Goal: Task Accomplishment & Management: Use online tool/utility

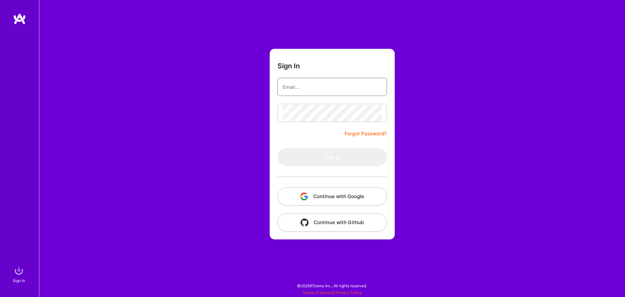
type input "[EMAIL_ADDRESS][DOMAIN_NAME]"
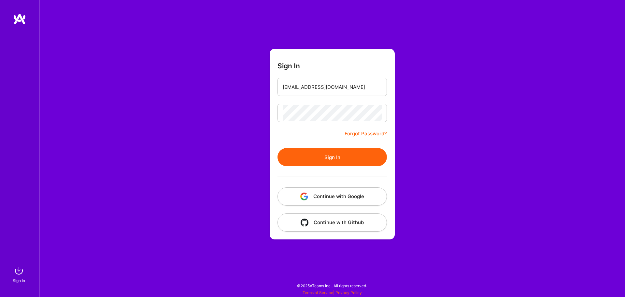
click at [337, 165] on button "Sign In" at bounding box center [331, 157] width 109 height 18
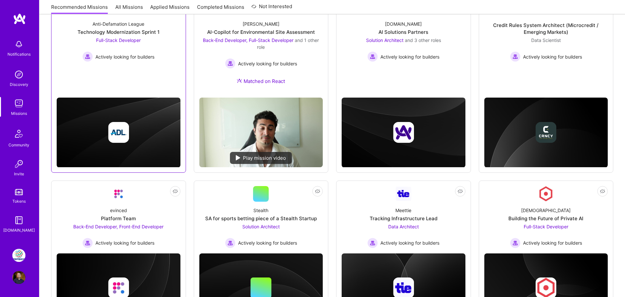
scroll to position [252, 0]
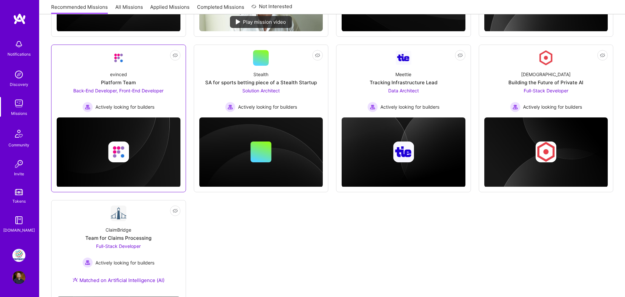
click at [117, 81] on div "Platform Team" at bounding box center [118, 82] width 35 height 7
click at [20, 257] on img at bounding box center [18, 255] width 13 height 13
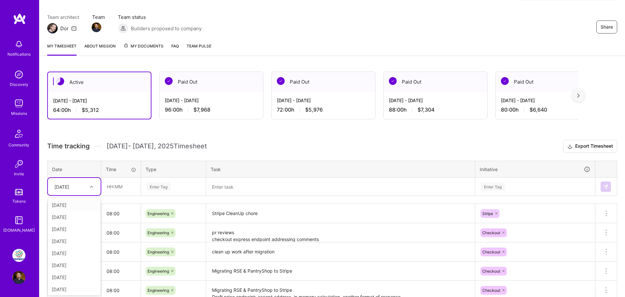
click at [90, 184] on div at bounding box center [92, 186] width 10 height 11
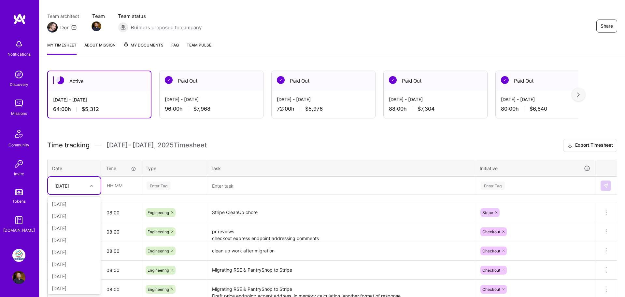
scroll to position [62, 0]
click at [74, 287] on div "Wed, Aug 13" at bounding box center [74, 287] width 53 height 12
click at [119, 187] on input "text" at bounding box center [121, 185] width 39 height 17
type input "08:00"
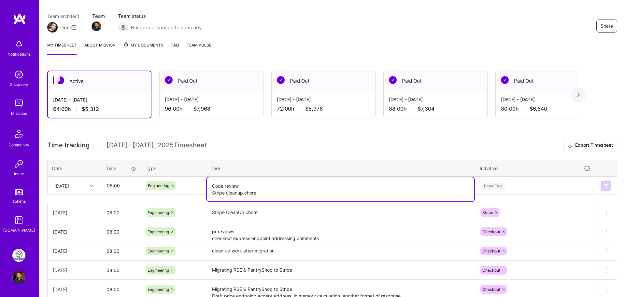
type textarea "Code review Stripe cleanup chore"
click at [498, 188] on div "Enter Tag" at bounding box center [534, 185] width 119 height 17
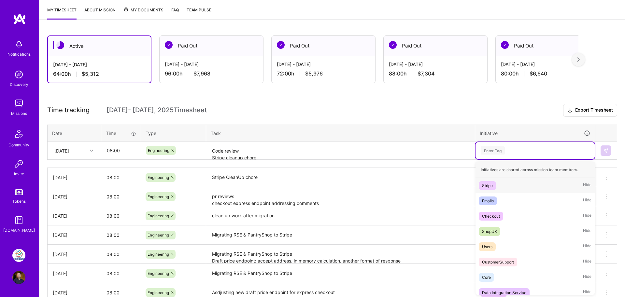
scroll to position [85, 0]
click at [495, 216] on div "Checkout" at bounding box center [491, 216] width 18 height 7
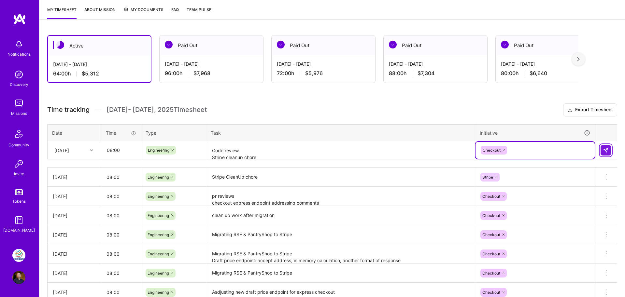
click at [606, 152] on img at bounding box center [605, 150] width 5 height 5
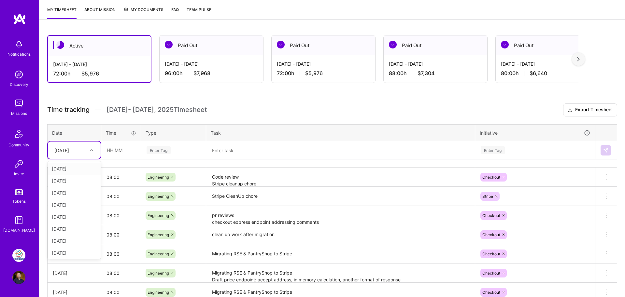
click at [82, 154] on div "Wed, Aug 13" at bounding box center [69, 150] width 36 height 11
click at [73, 251] on div "Thu, Aug 14" at bounding box center [74, 252] width 53 height 12
click at [119, 160] on div "Time tracking Aug 1 - Aug 15 , 2025 Timesheet Export Timesheet Date Time Type T…" at bounding box center [332, 231] width 570 height 255
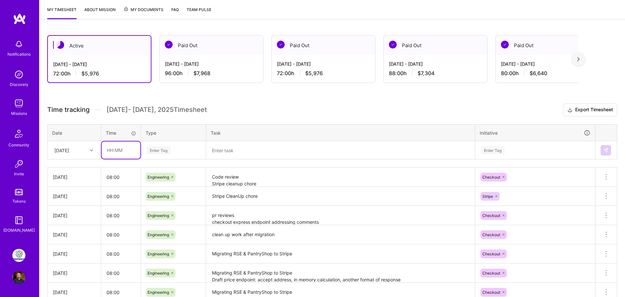
click at [119, 156] on input "text" at bounding box center [121, 150] width 39 height 17
type input "08:00"
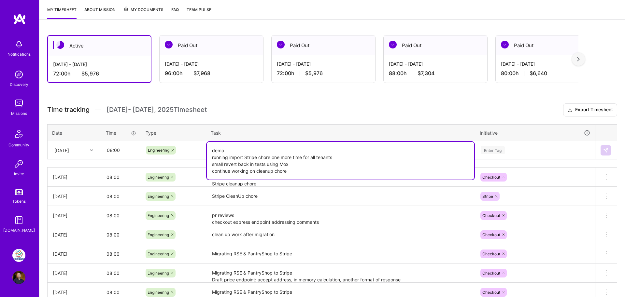
type textarea "demo running import Stripe chore one more time for all tenants small revert bac…"
click at [517, 152] on div "Enter Tag" at bounding box center [535, 150] width 110 height 8
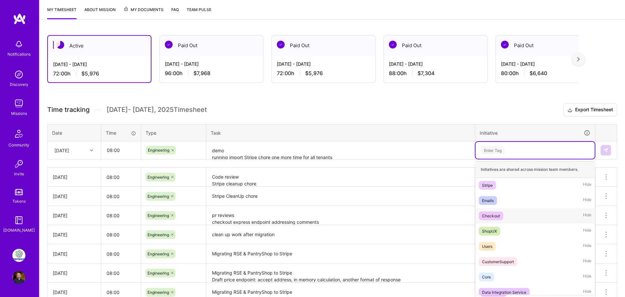
click at [497, 217] on div "Checkout" at bounding box center [491, 216] width 18 height 7
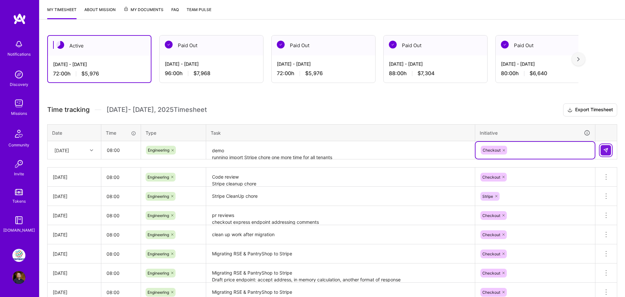
click at [601, 149] on button at bounding box center [605, 150] width 10 height 10
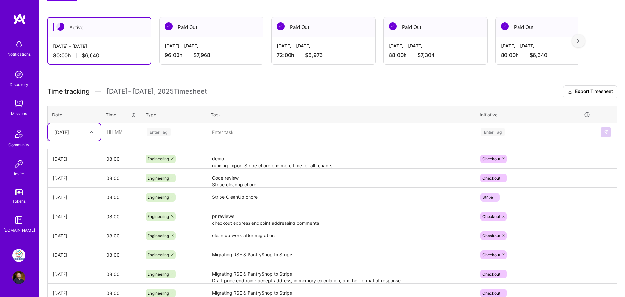
scroll to position [15, 0]
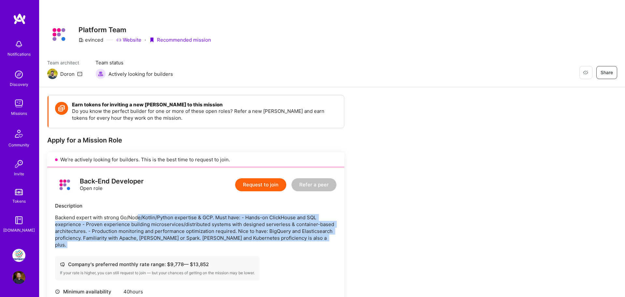
drag, startPoint x: 137, startPoint y: 217, endPoint x: 138, endPoint y: 242, distance: 24.4
click at [138, 242] on div "Back-End Developer Open role Request to join Refer a peer Description Backend e…" at bounding box center [195, 292] width 297 height 251
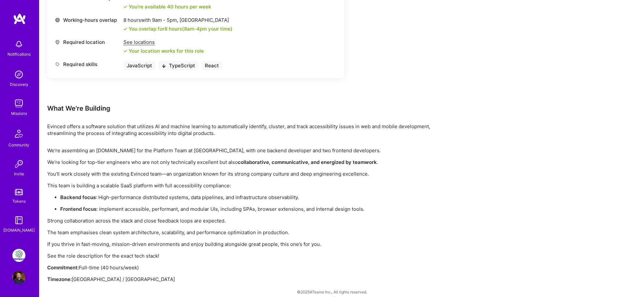
scroll to position [560, 0]
